Goal: Information Seeking & Learning: Learn about a topic

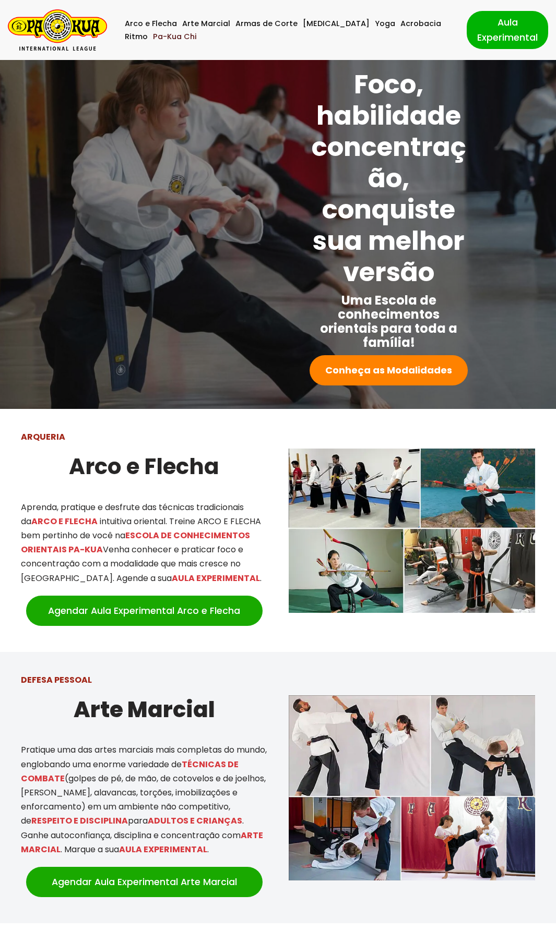
click at [153, 33] on link "Pa-Kua Chi" at bounding box center [175, 36] width 44 height 13
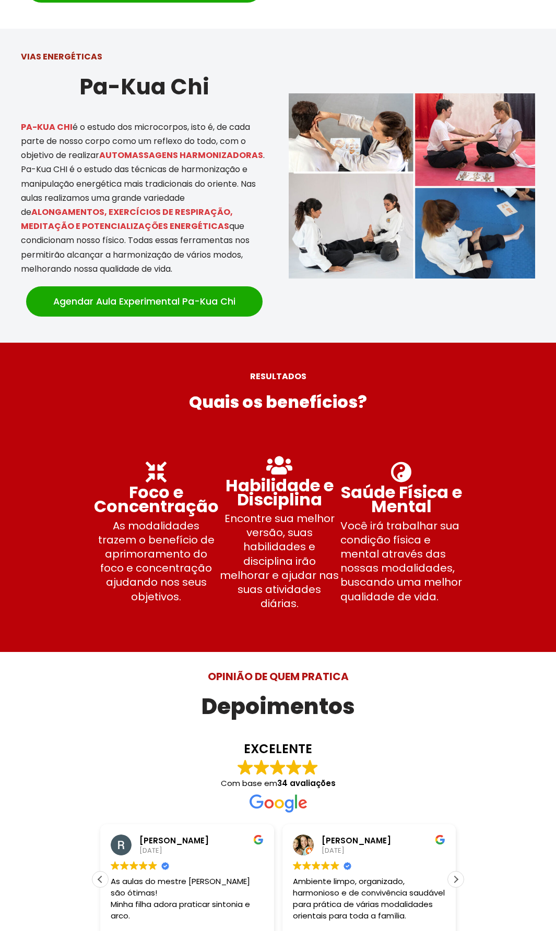
drag, startPoint x: 82, startPoint y: 170, endPoint x: 141, endPoint y: 237, distance: 88.7
click at [141, 237] on p "PA-KUA CHI é o estudo dos microcorpos, isto é, de cada parte de nosso corpo com…" at bounding box center [144, 198] width 247 height 156
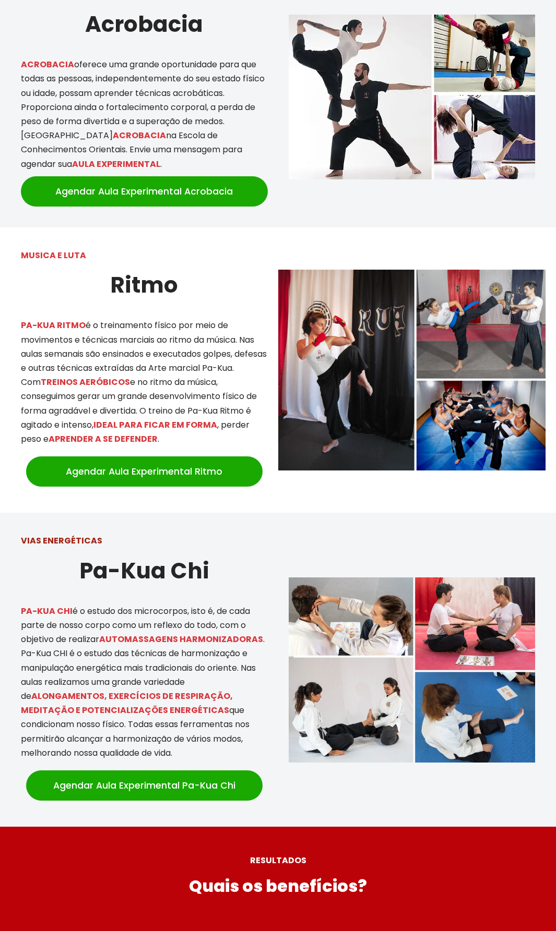
scroll to position [1943, 0]
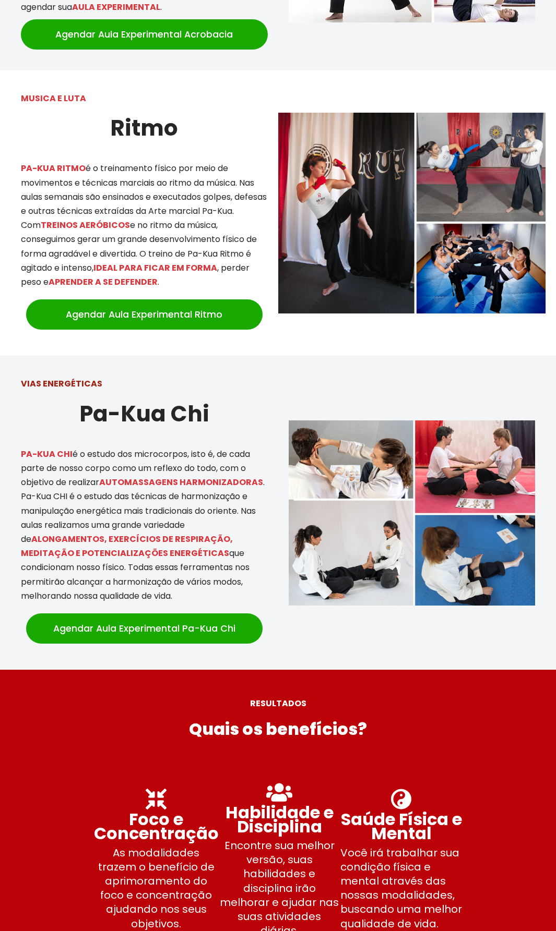
click at [353, 459] on img at bounding box center [412, 513] width 247 height 185
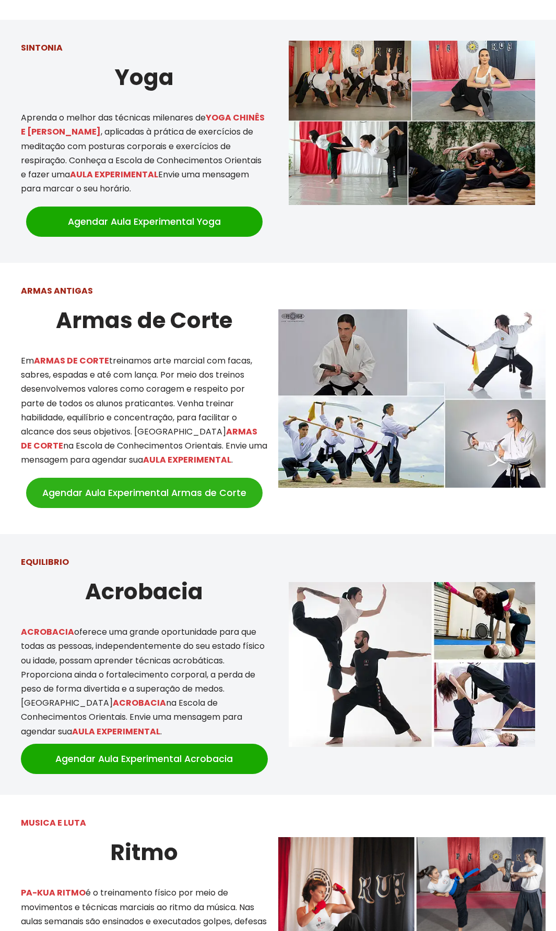
scroll to position [1213, 0]
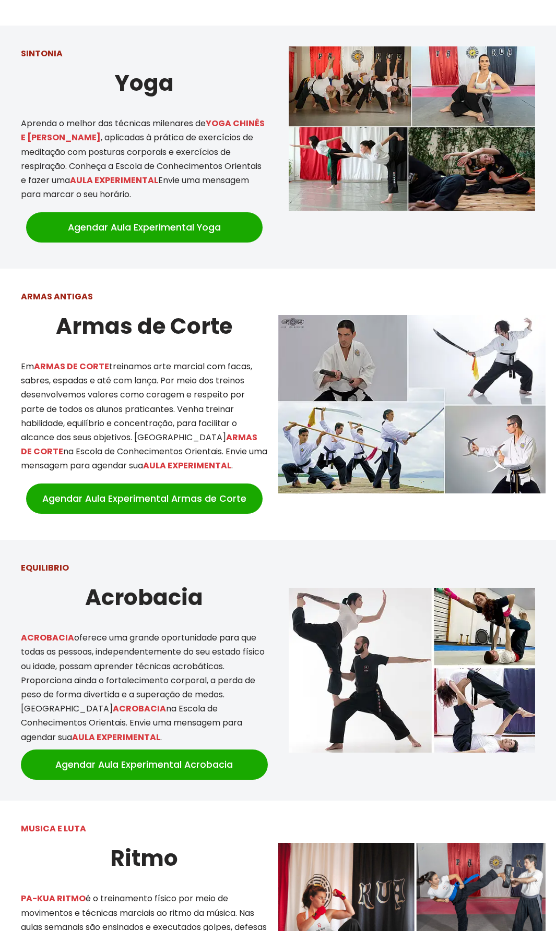
click at [385, 423] on img at bounding box center [412, 404] width 268 height 178
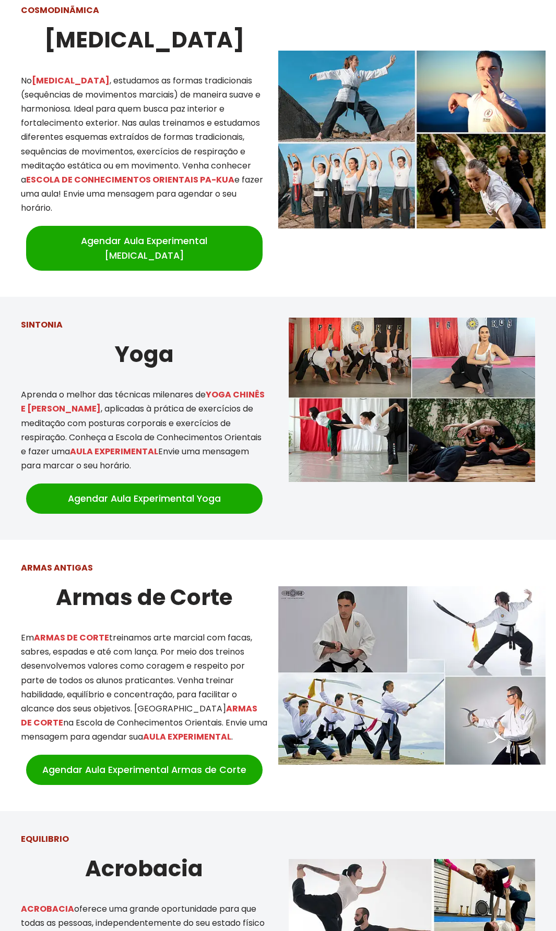
scroll to position [847, 0]
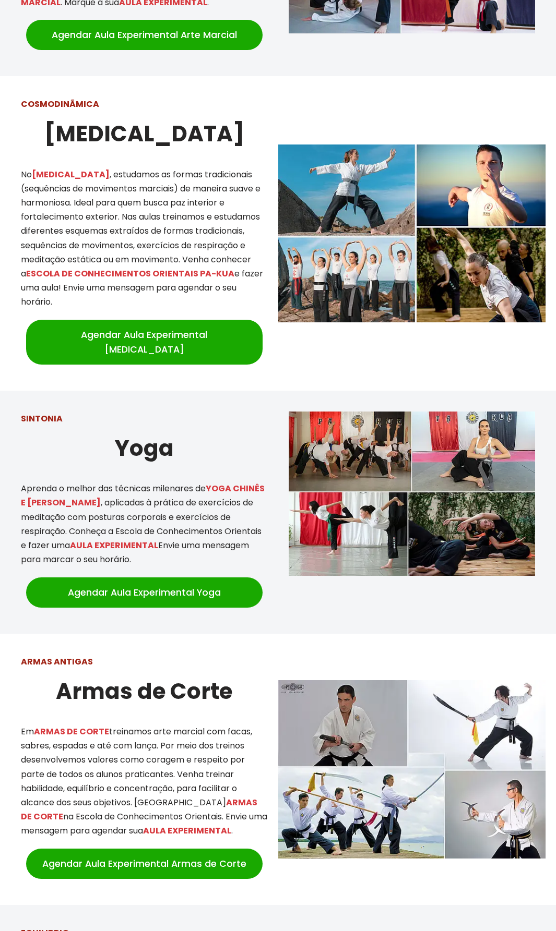
click at [483, 425] on img at bounding box center [412, 494] width 247 height 164
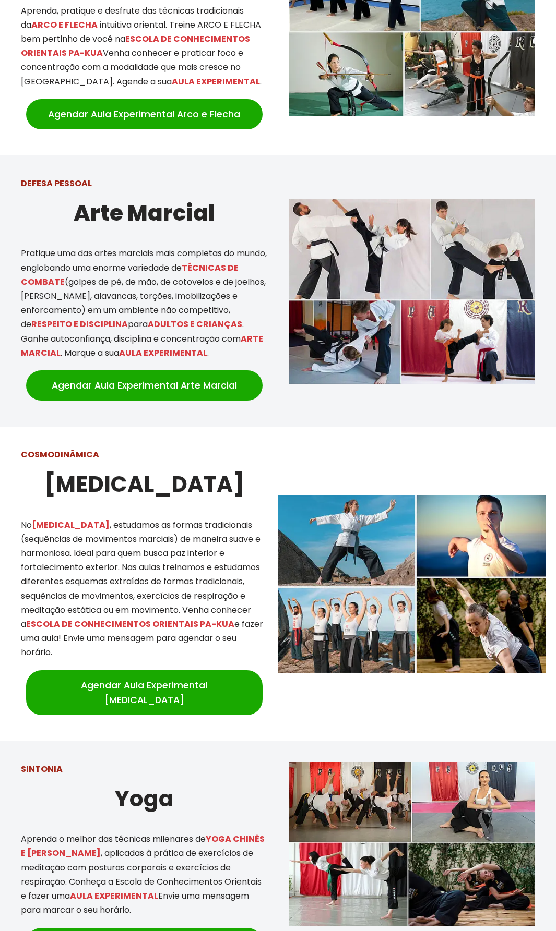
scroll to position [482, 0]
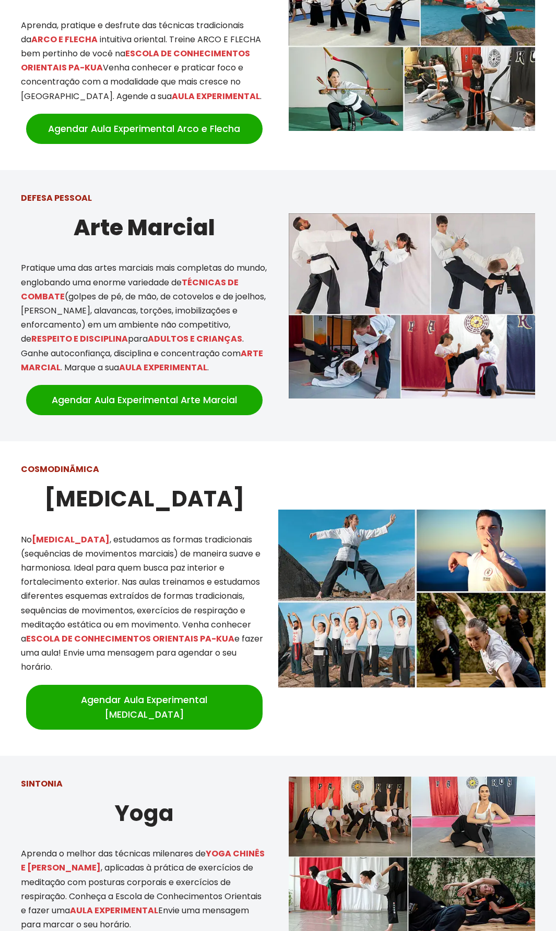
drag, startPoint x: 74, startPoint y: 613, endPoint x: 242, endPoint y: 618, distance: 167.6
click at [242, 618] on p "No TAI CHI , estudamos as formas tradicionais (sequências de movimentos marciai…" at bounding box center [144, 604] width 247 height 142
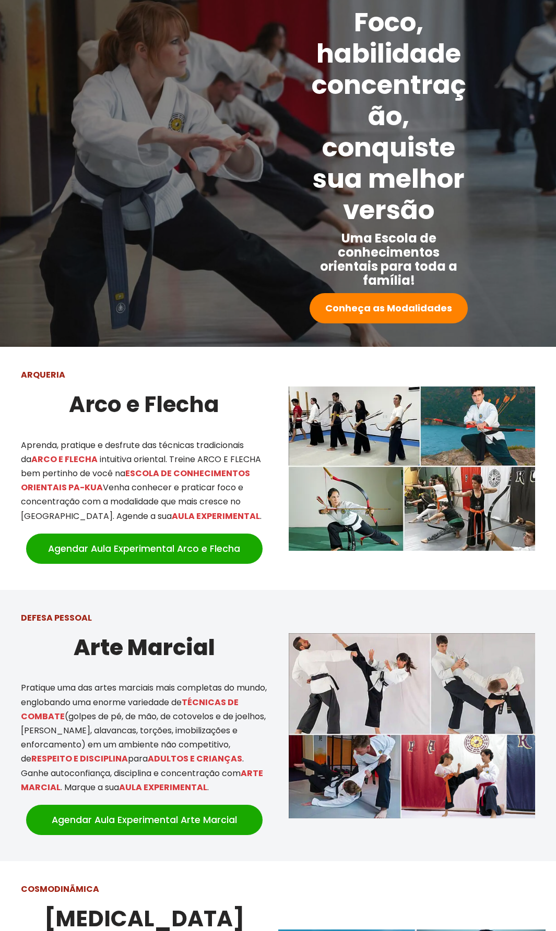
scroll to position [0, 0]
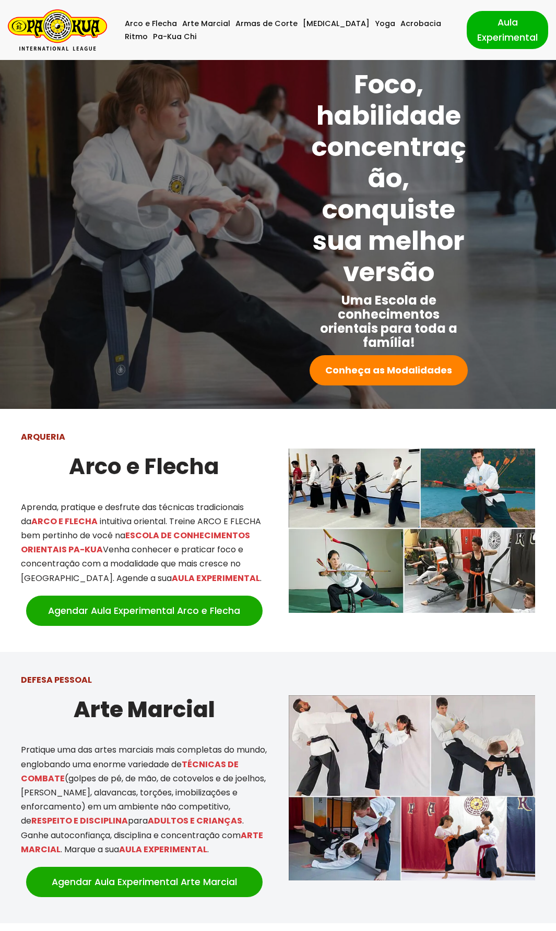
click at [483, 564] on img at bounding box center [412, 531] width 247 height 164
click at [336, 466] on img at bounding box center [412, 531] width 247 height 164
click at [400, 384] on link "Conheça as Modalidades" at bounding box center [388, 370] width 158 height 31
click at [64, 26] on img "Pa-Kua Brasil Uma Escola de conhecimentos orientais para toda a família. Foco, …" at bounding box center [57, 29] width 99 height 41
